Goal: Task Accomplishment & Management: Complete application form

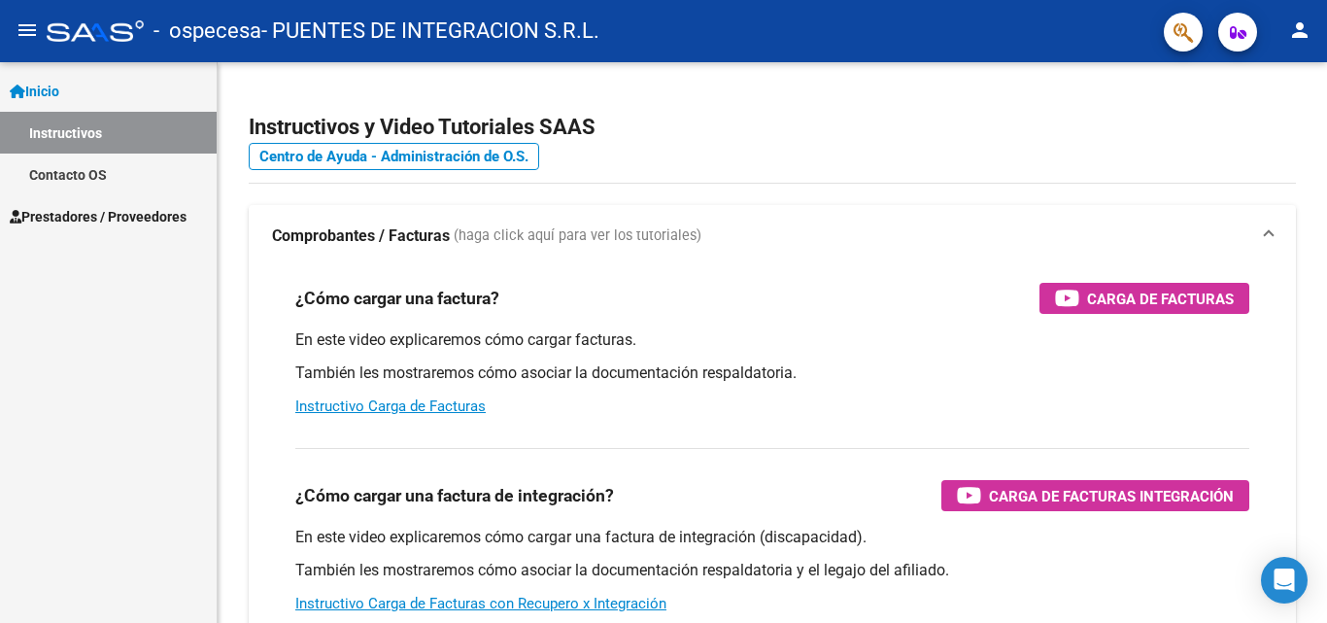
click at [73, 210] on span "Prestadores / Proveedores" at bounding box center [98, 216] width 177 height 21
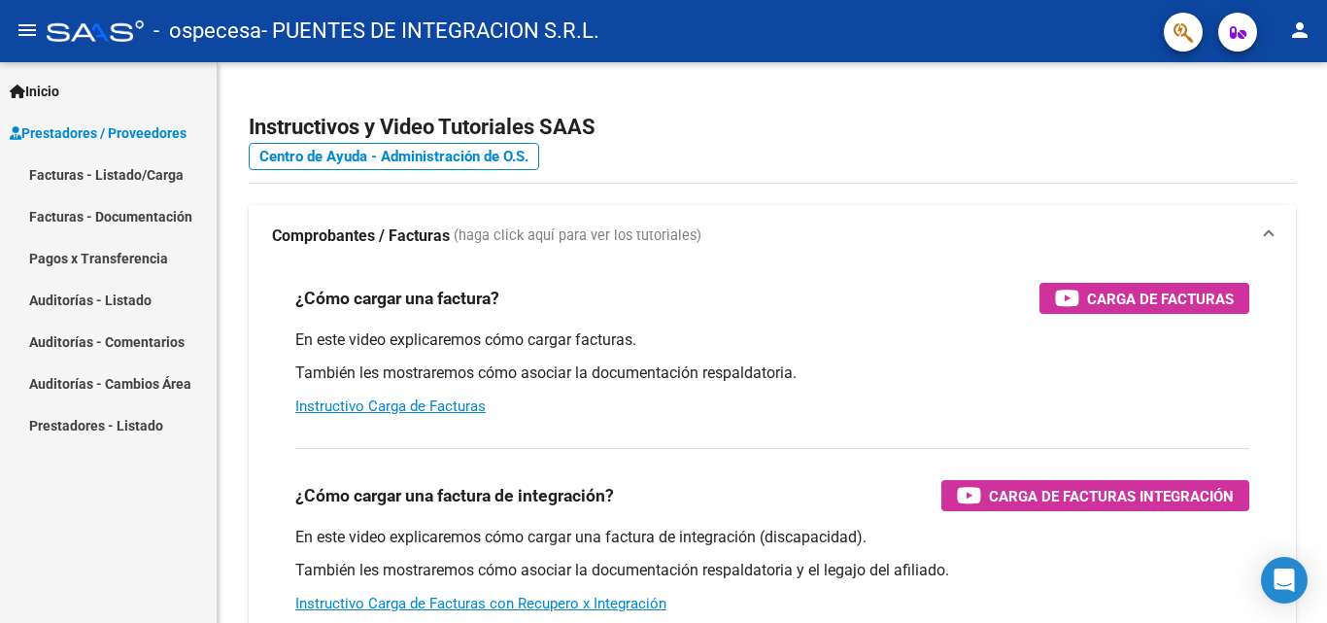
click at [98, 169] on link "Facturas - Listado/Carga" at bounding box center [108, 174] width 217 height 42
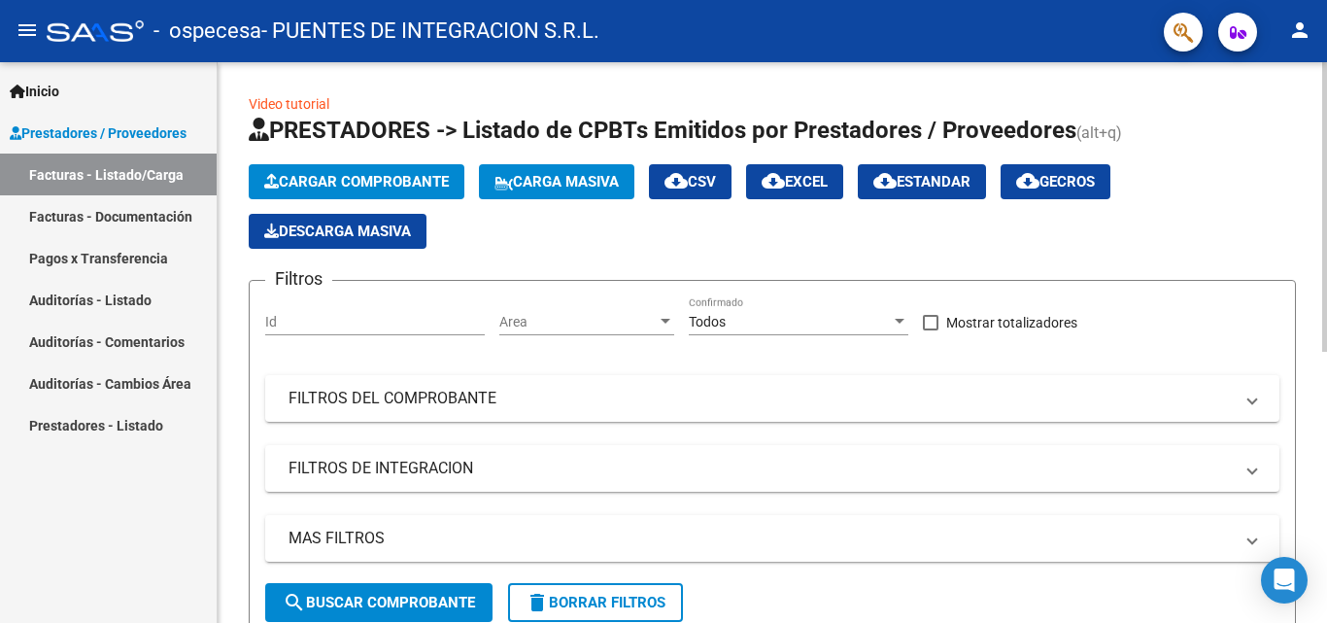
click at [390, 182] on span "Cargar Comprobante" at bounding box center [356, 181] width 185 height 17
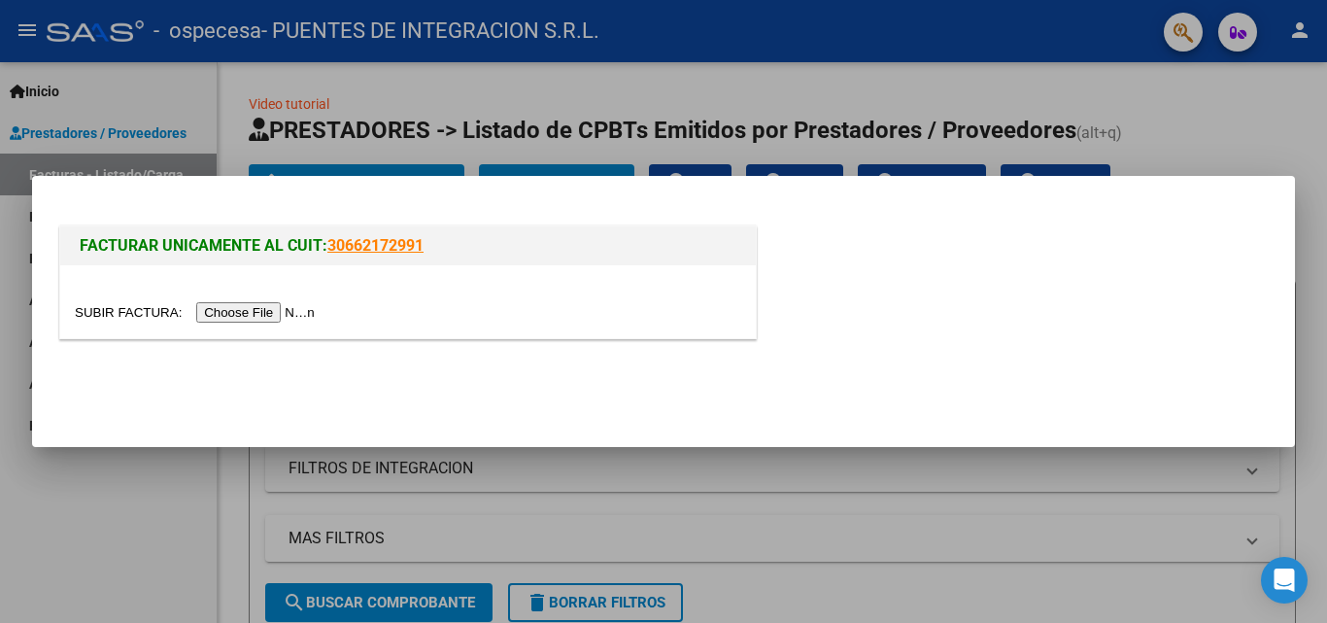
click at [287, 310] on input "file" at bounding box center [198, 312] width 246 height 20
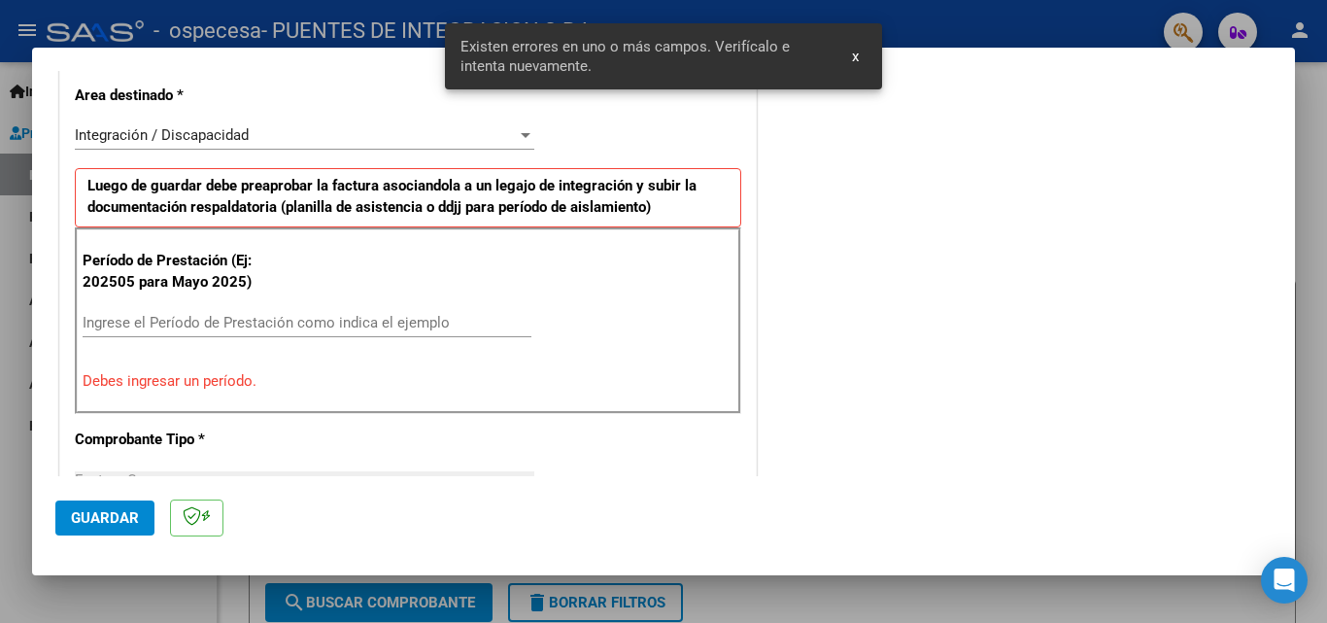
scroll to position [474, 0]
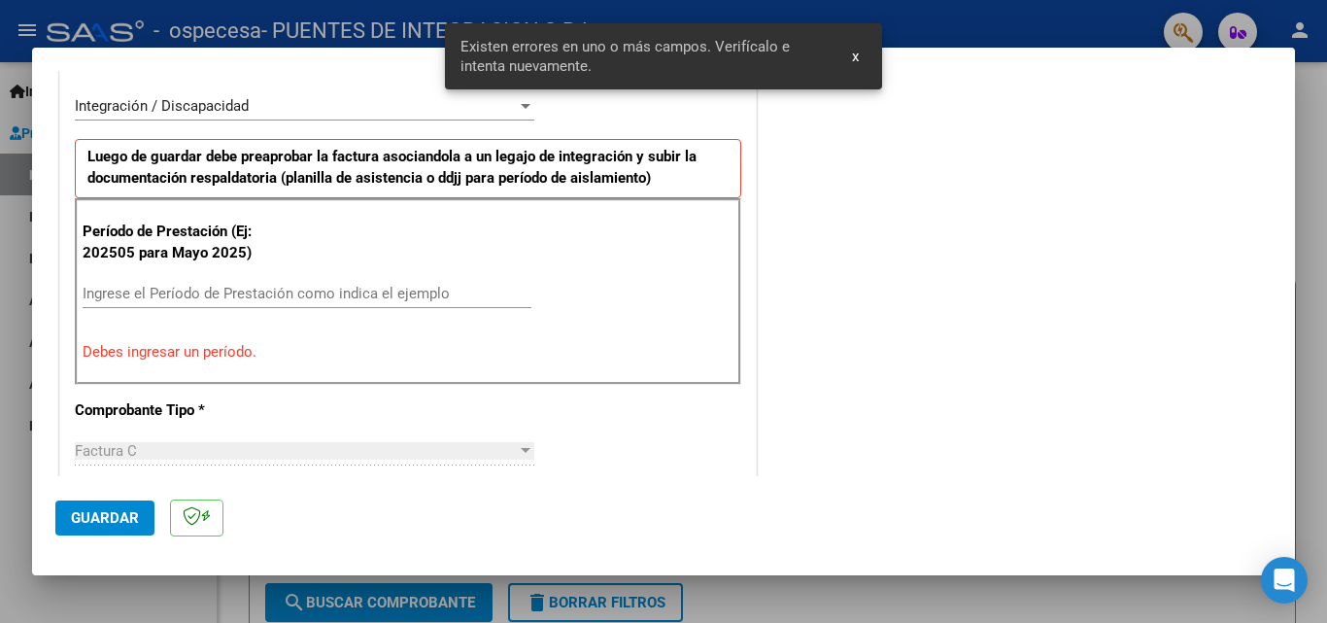
click at [342, 297] on input "Ingrese el Período de Prestación como indica el ejemplo" at bounding box center [307, 293] width 449 height 17
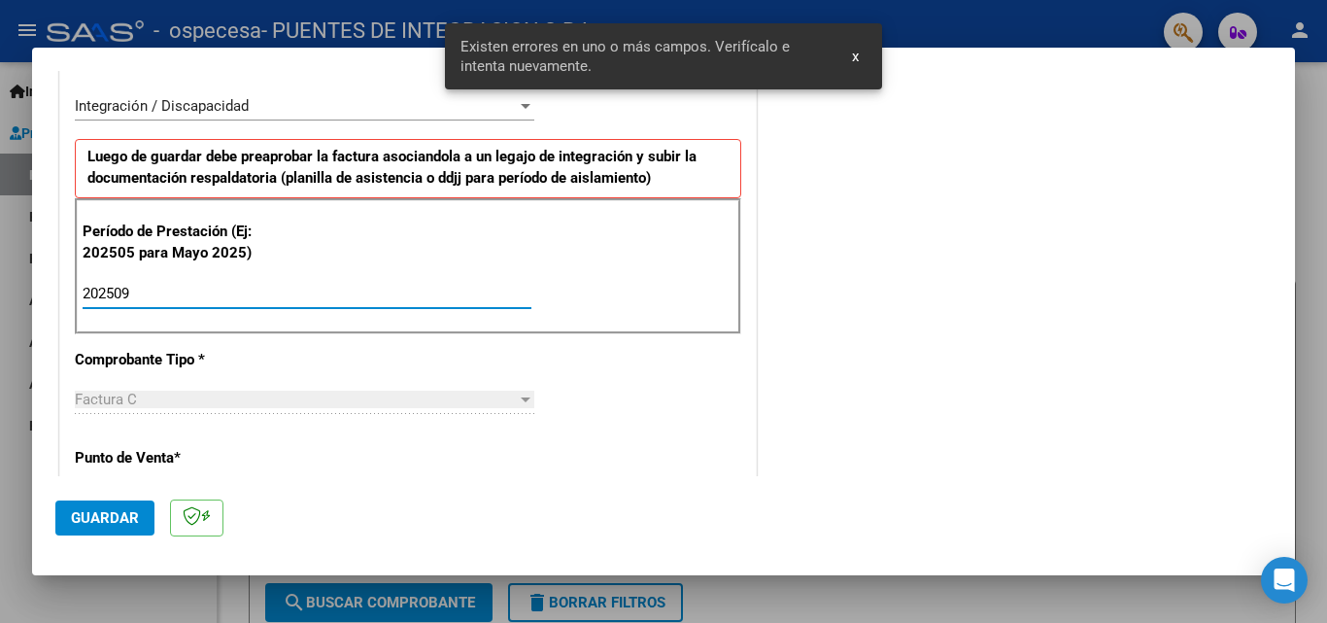
scroll to position [571, 0]
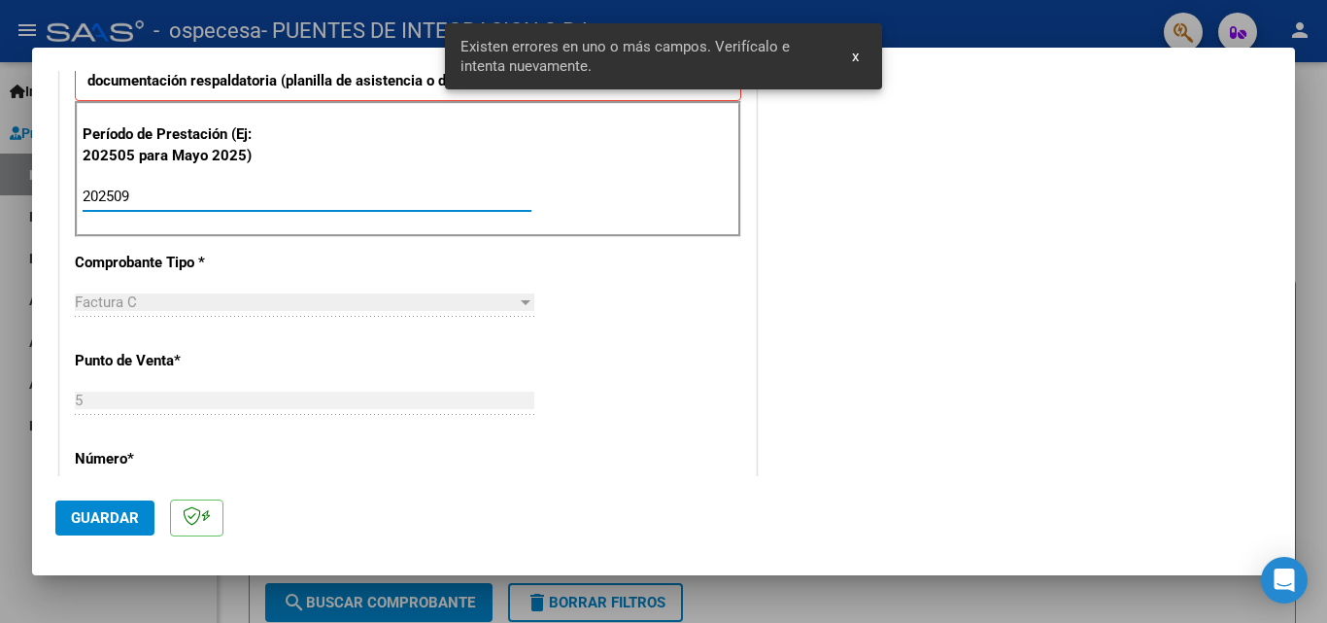
type input "202509"
click at [108, 506] on button "Guardar" at bounding box center [104, 517] width 99 height 35
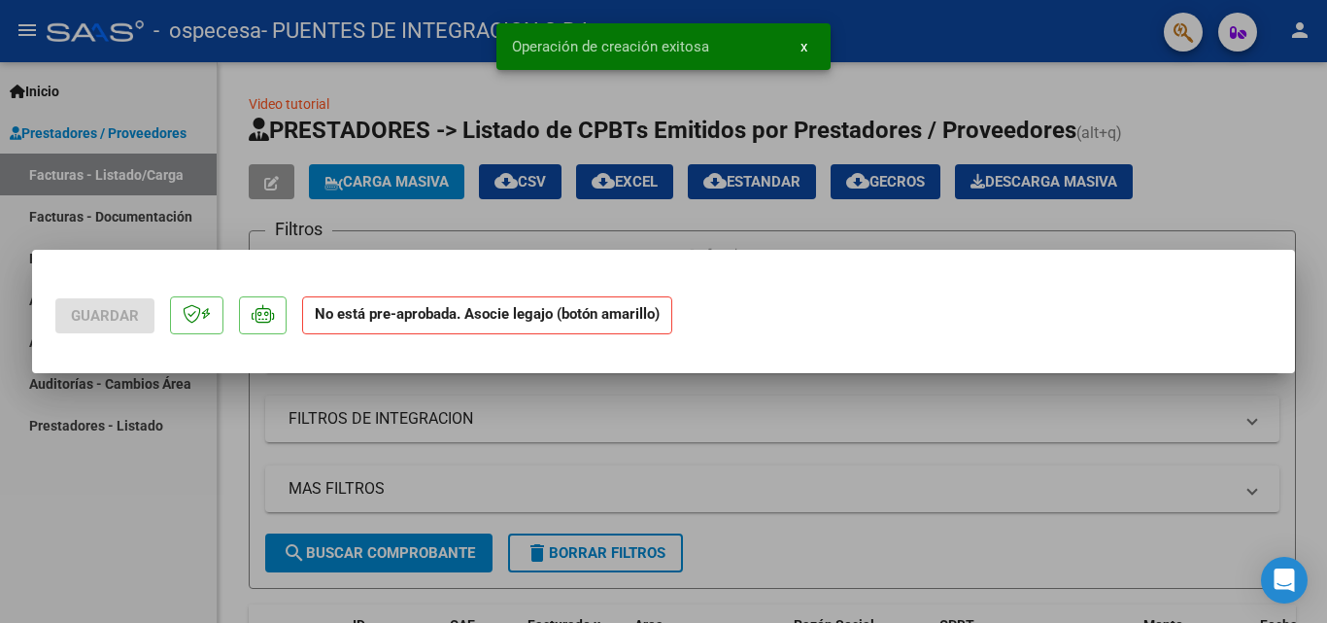
scroll to position [0, 0]
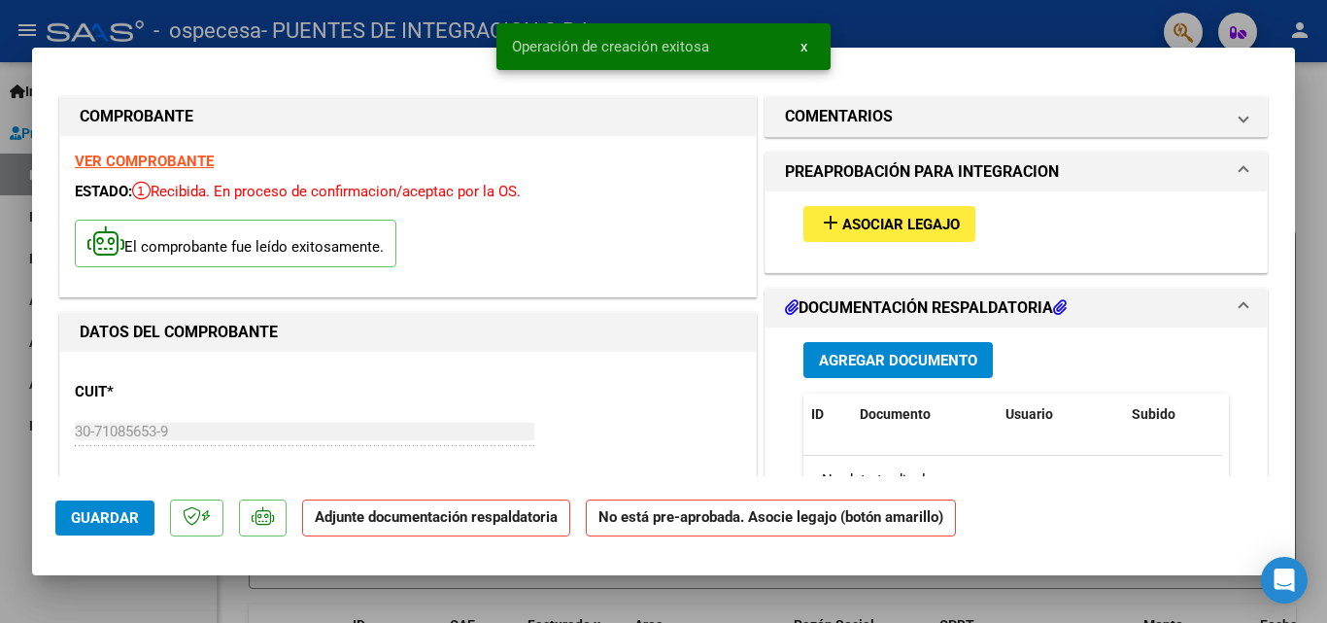
click at [852, 218] on span "Asociar Legajo" at bounding box center [901, 224] width 118 height 17
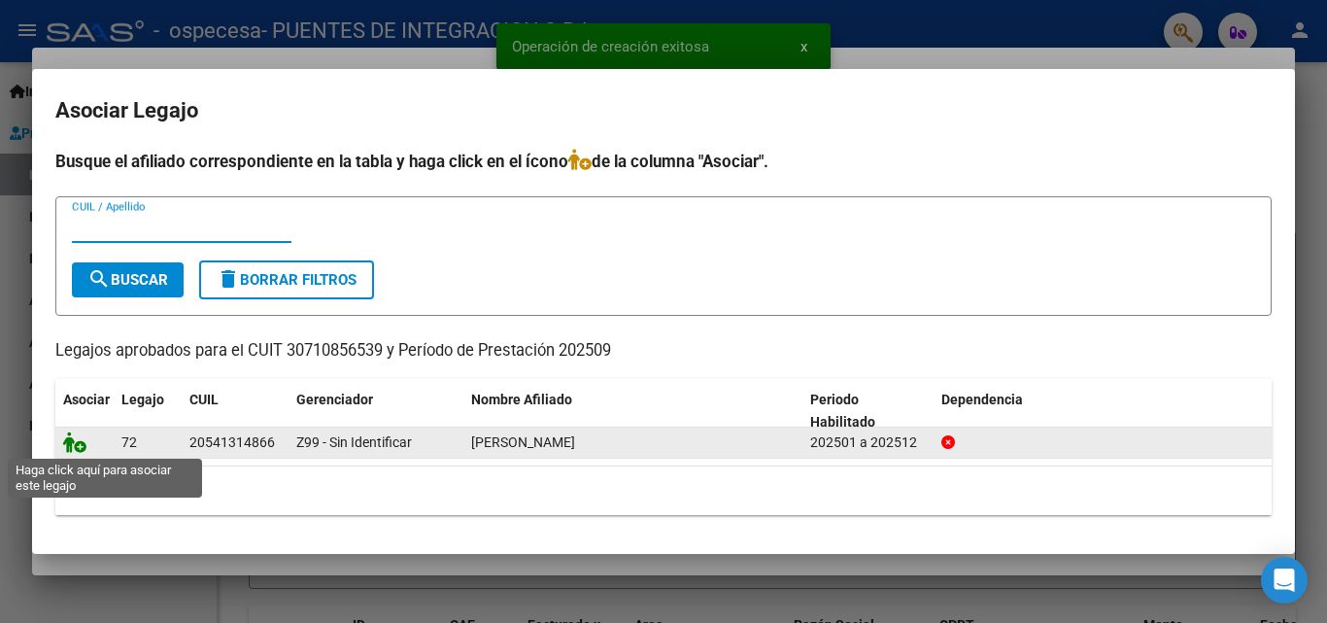
click at [76, 445] on icon at bounding box center [74, 441] width 23 height 21
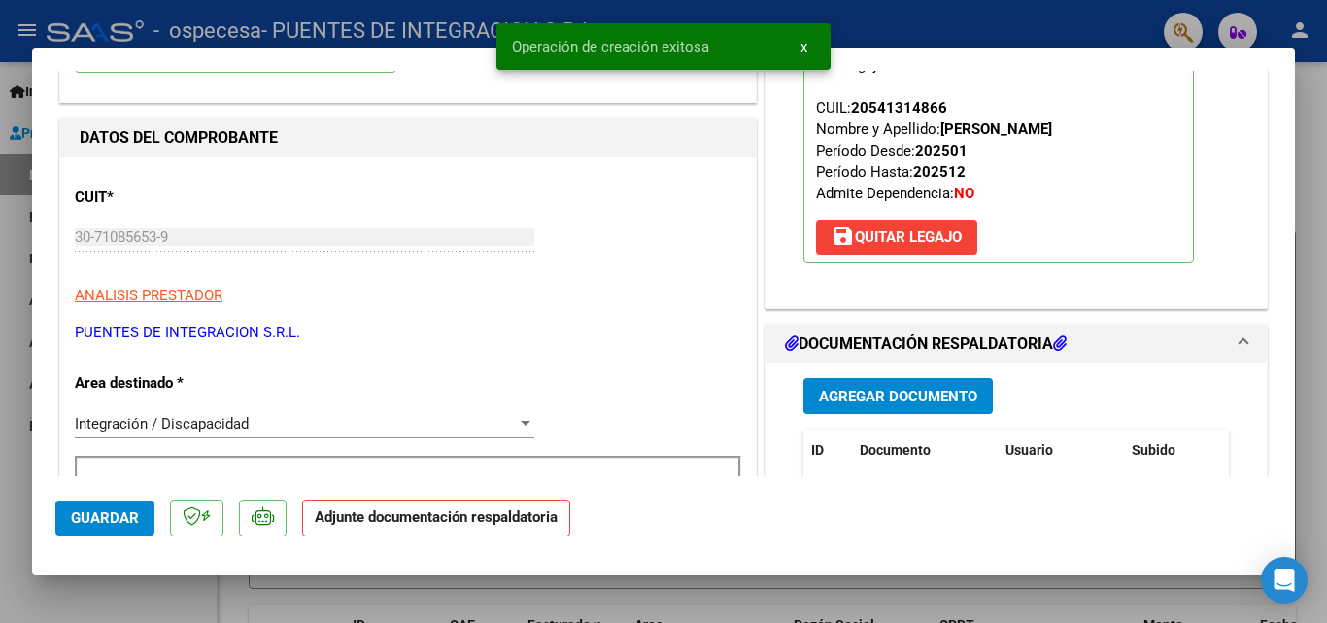
scroll to position [291, 0]
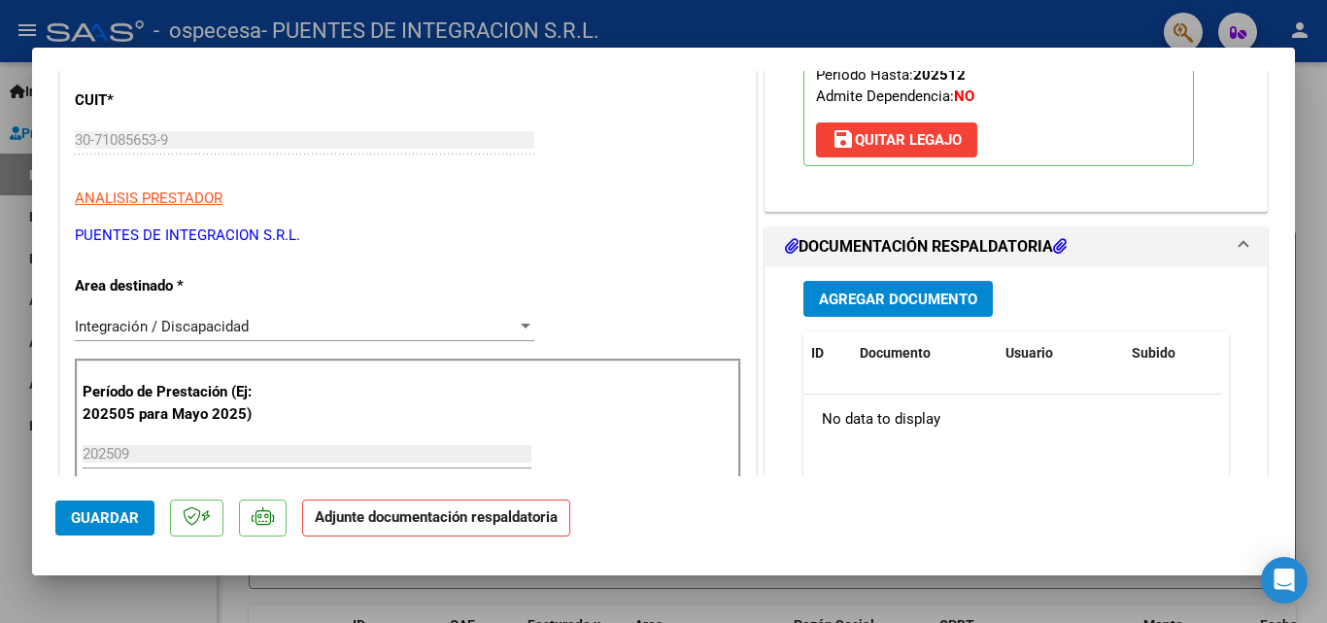
click at [909, 295] on span "Agregar Documento" at bounding box center [898, 298] width 158 height 17
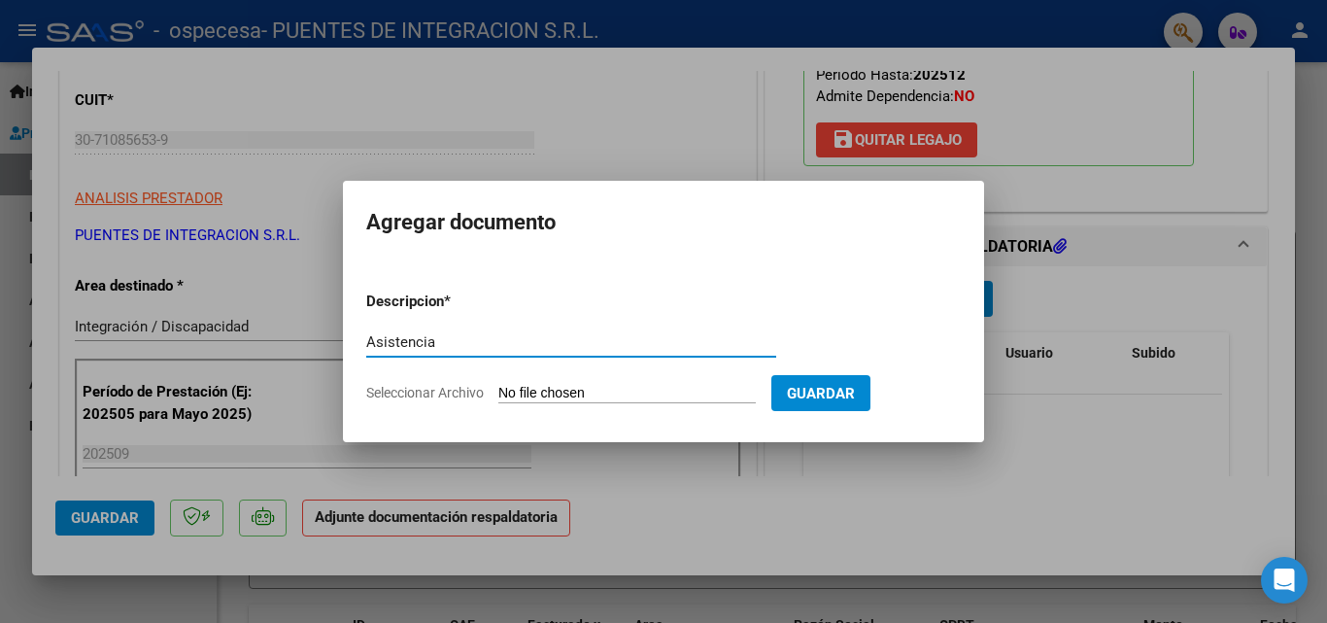
type input "Asistencia"
click at [520, 389] on input "Seleccionar Archivo" at bounding box center [626, 394] width 257 height 18
type input "C:\fakepath\Asist.[PERSON_NAME].pdf"
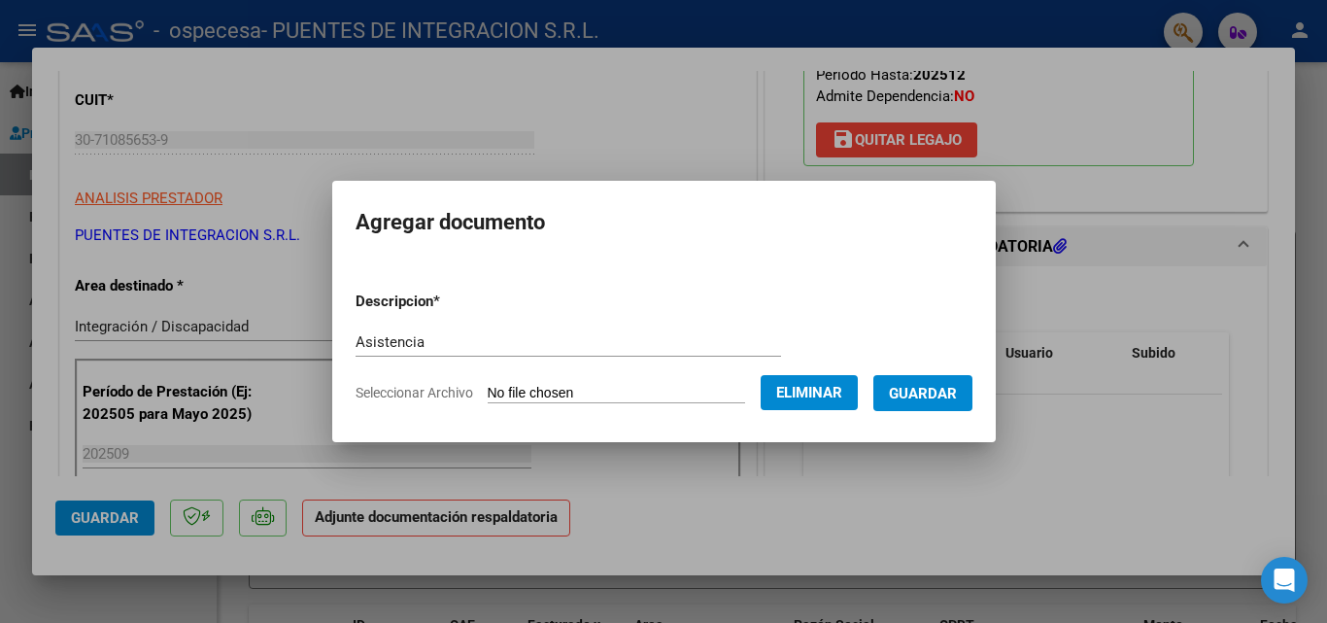
click at [948, 396] on span "Guardar" at bounding box center [923, 393] width 68 height 17
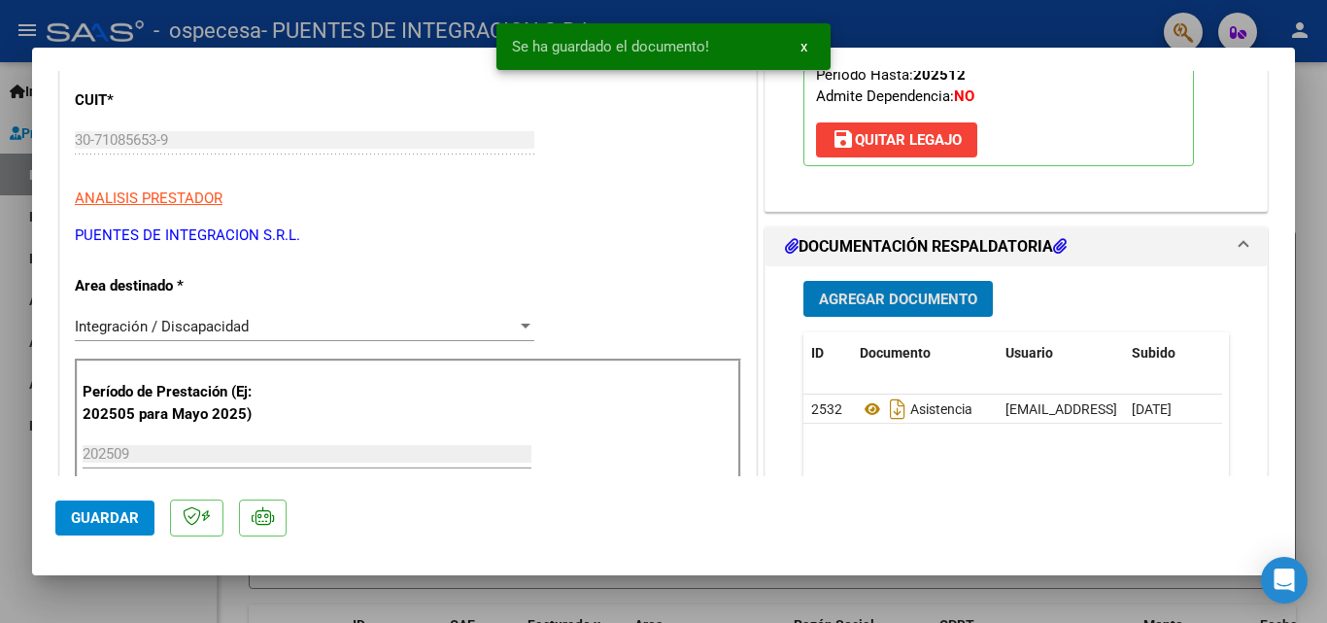
click at [83, 521] on span "Guardar" at bounding box center [105, 517] width 68 height 17
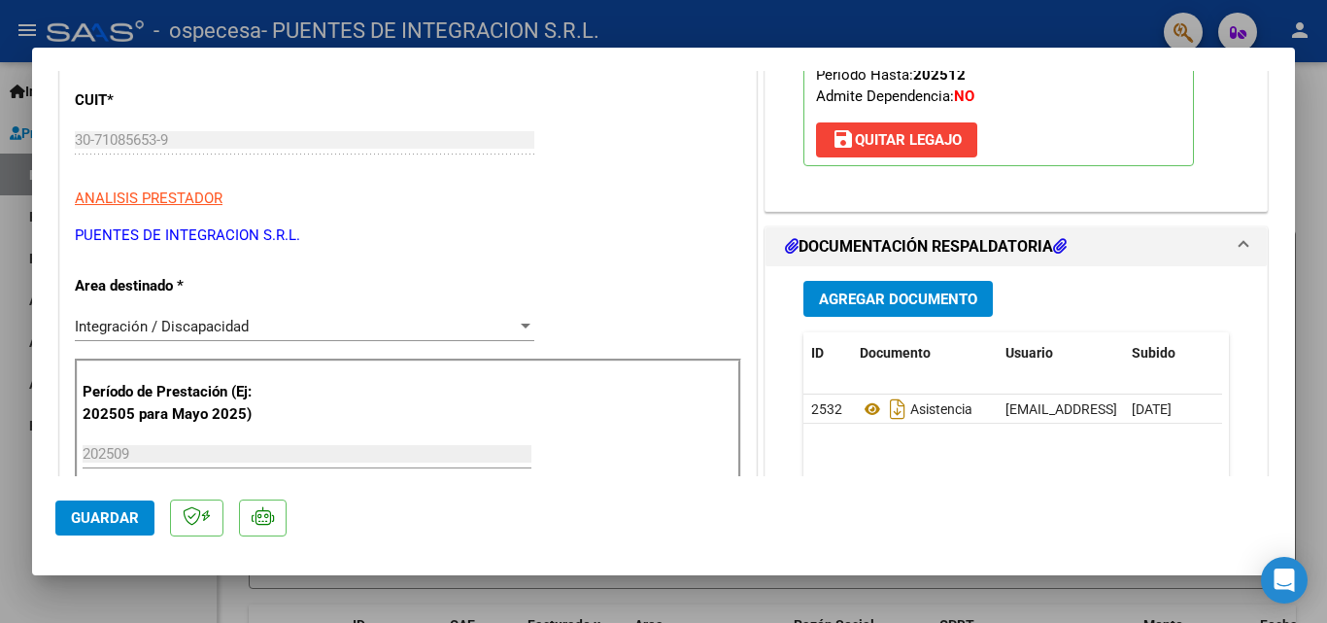
click at [123, 526] on button "Guardar" at bounding box center [104, 517] width 99 height 35
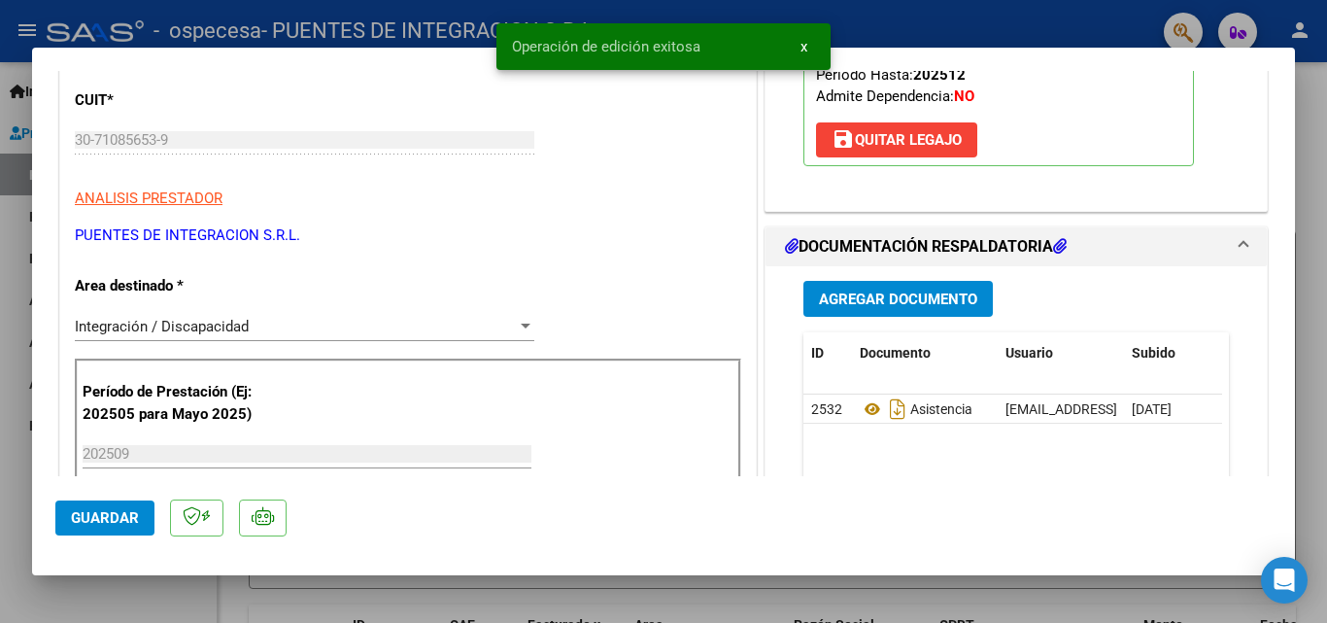
click at [131, 592] on div at bounding box center [663, 311] width 1327 height 623
type input "$ 0,00"
